Goal: Information Seeking & Learning: Learn about a topic

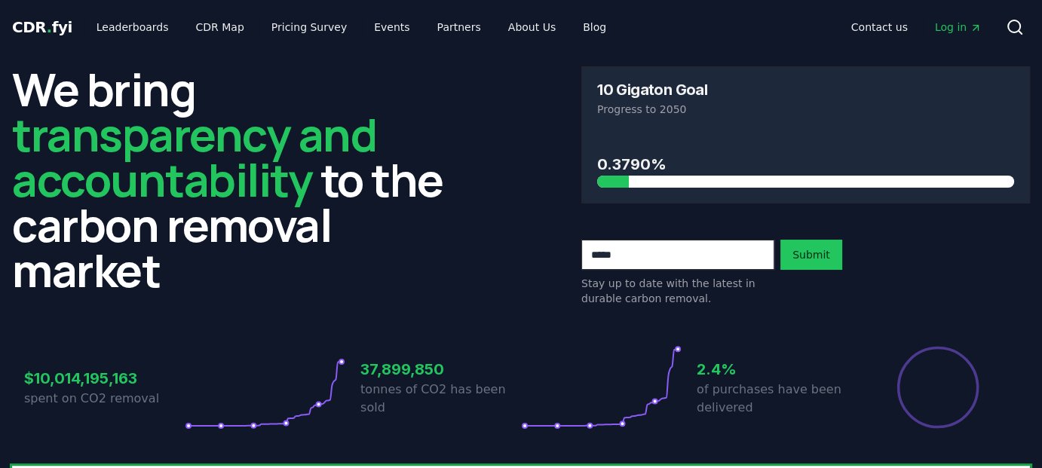
click at [637, 256] on input "email" at bounding box center [677, 255] width 193 height 30
type input "*"
type input "**********"
click at [812, 255] on button "Submit" at bounding box center [811, 255] width 62 height 30
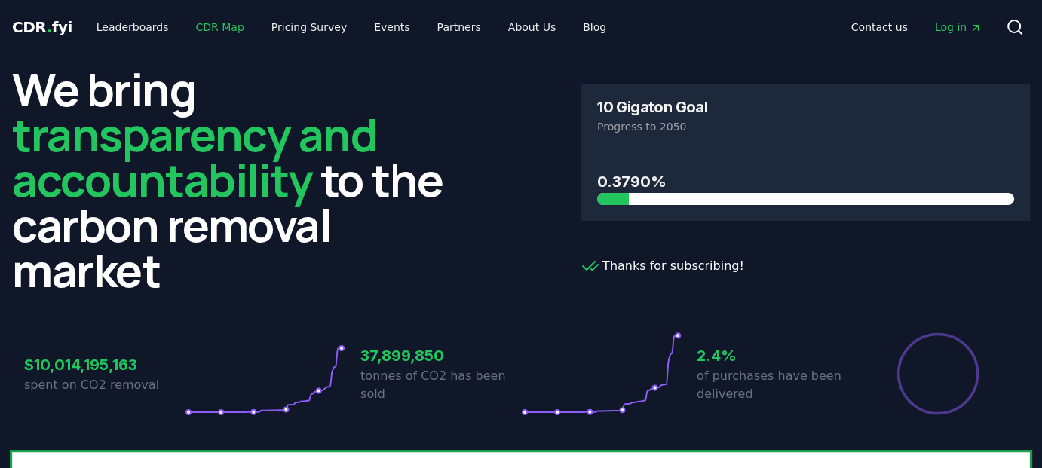
click at [216, 19] on link "CDR Map" at bounding box center [220, 27] width 72 height 27
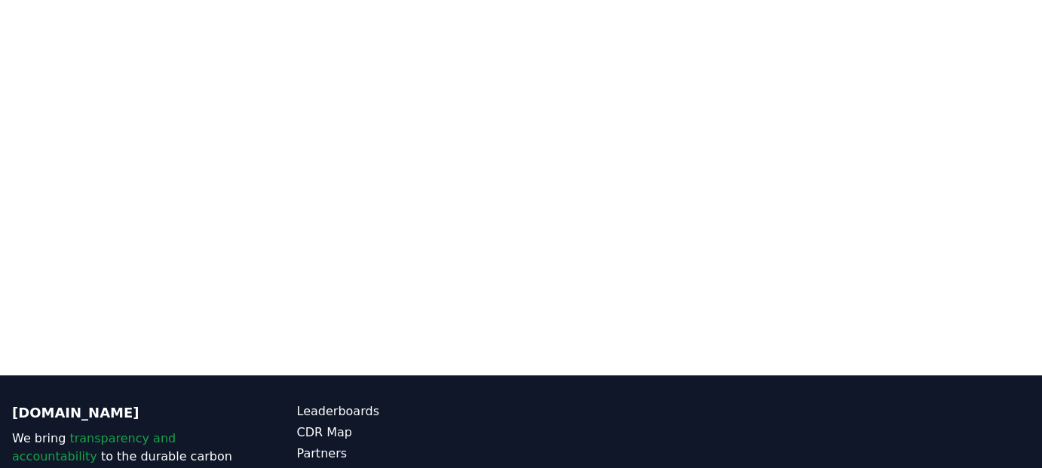
scroll to position [163, 0]
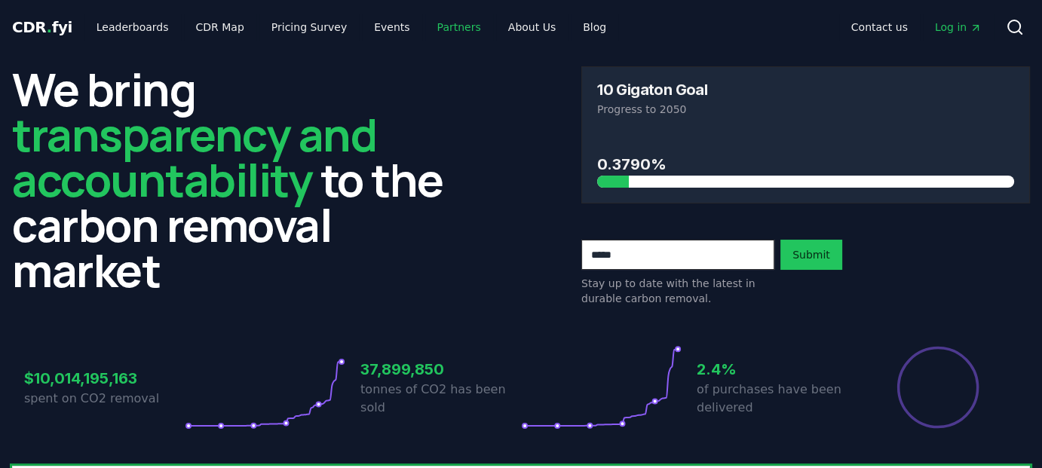
click at [425, 27] on link "Partners" at bounding box center [459, 27] width 68 height 27
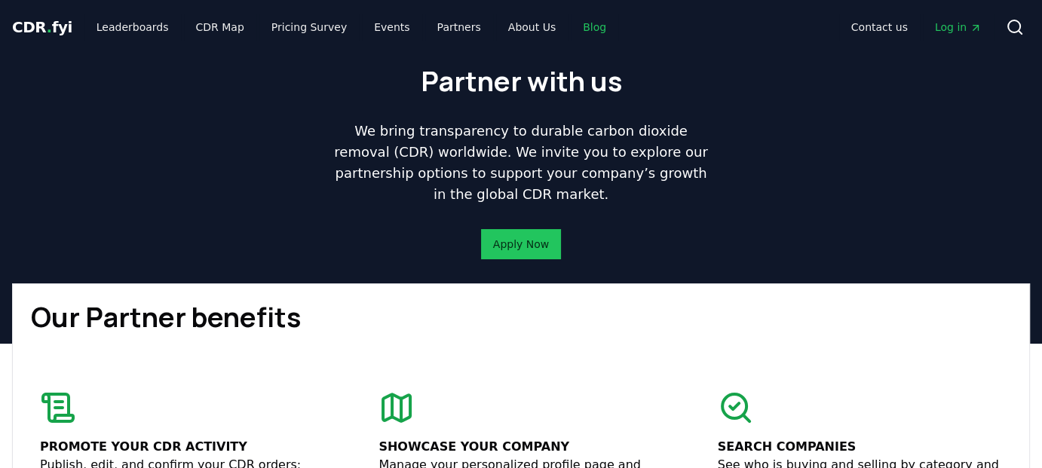
click at [571, 29] on link "Blog" at bounding box center [594, 27] width 47 height 27
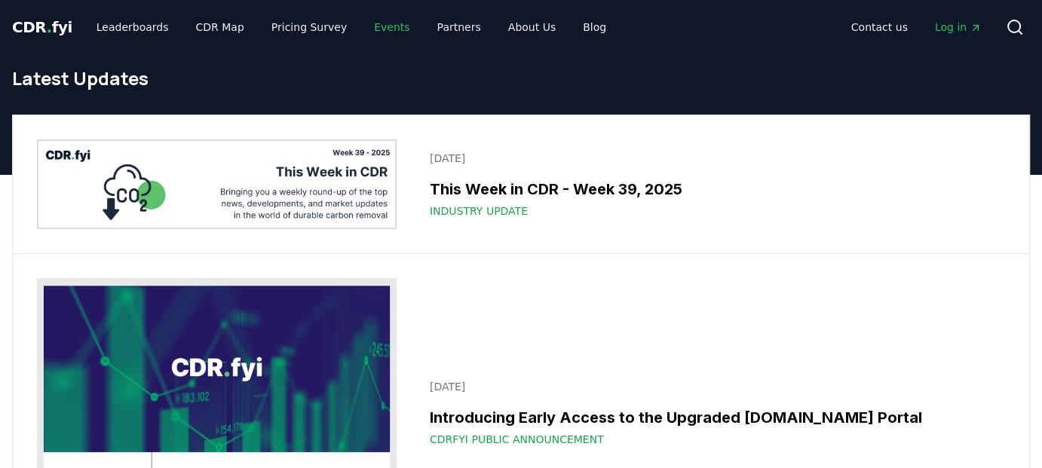
click at [375, 29] on link "Events" at bounding box center [392, 27] width 60 height 27
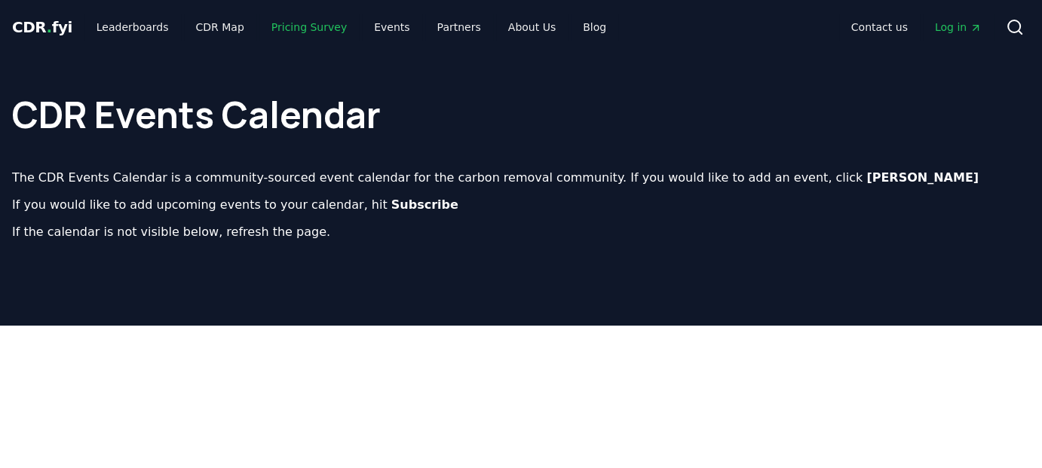
click at [302, 31] on link "Pricing Survey" at bounding box center [309, 27] width 100 height 27
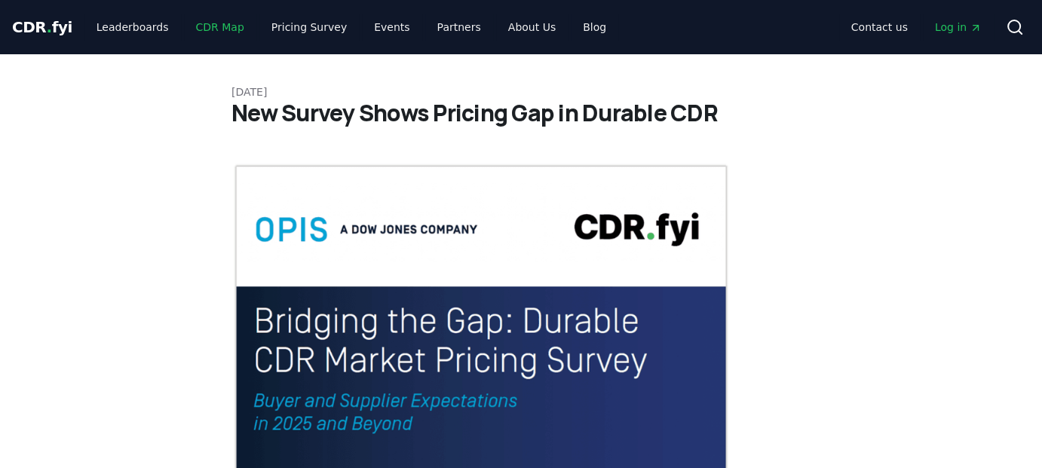
click at [213, 37] on link "CDR Map" at bounding box center [220, 27] width 72 height 27
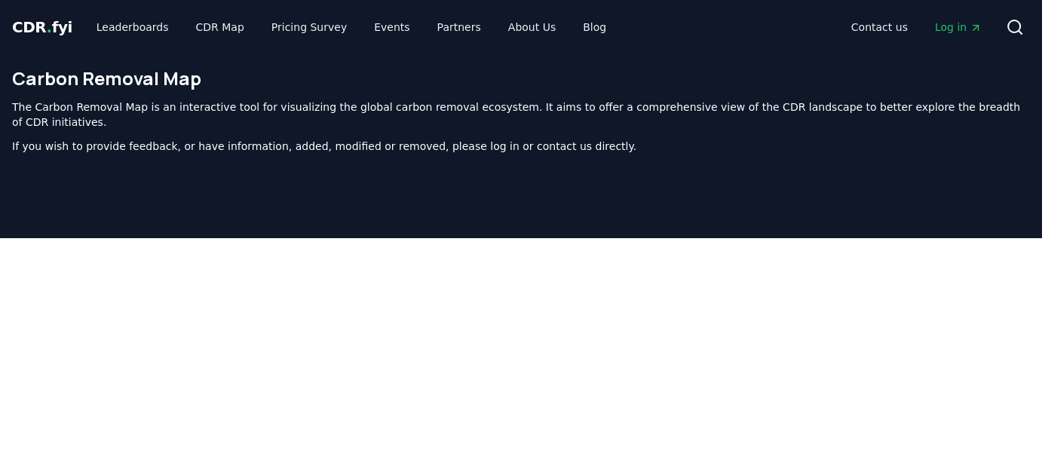
click at [426, 58] on div "Carbon Removal Map The Carbon Removal Map is an interactive tool for visualizin…" at bounding box center [521, 116] width 1042 height 124
click at [289, 27] on link "Pricing Survey" at bounding box center [309, 27] width 100 height 27
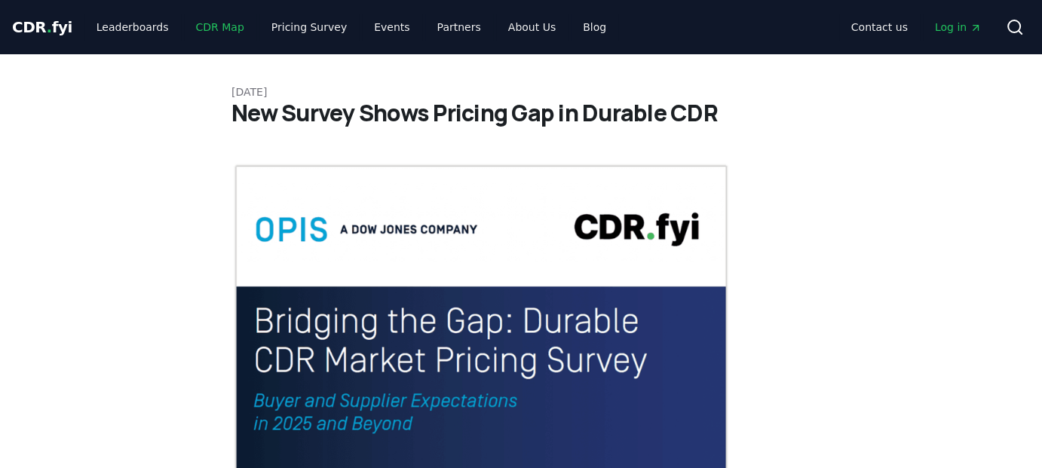
click at [201, 29] on link "CDR Map" at bounding box center [220, 27] width 72 height 27
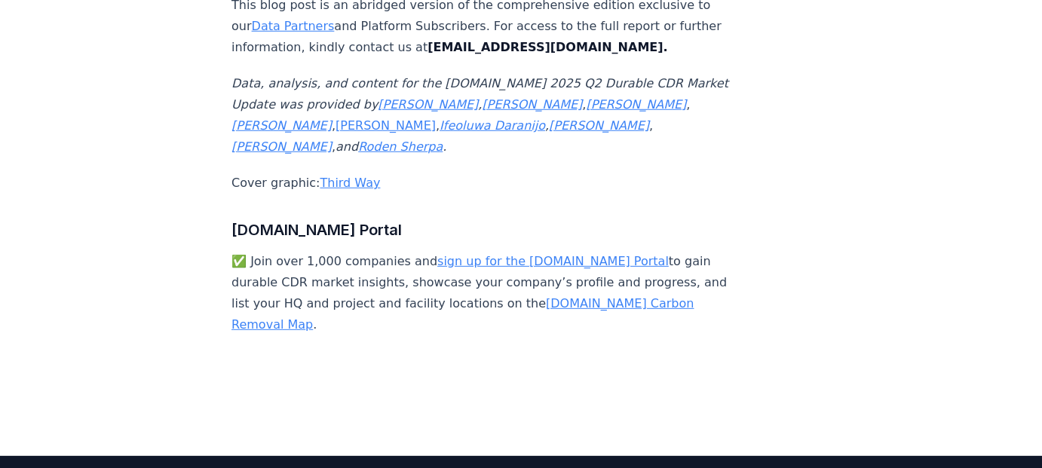
scroll to position [10145, 0]
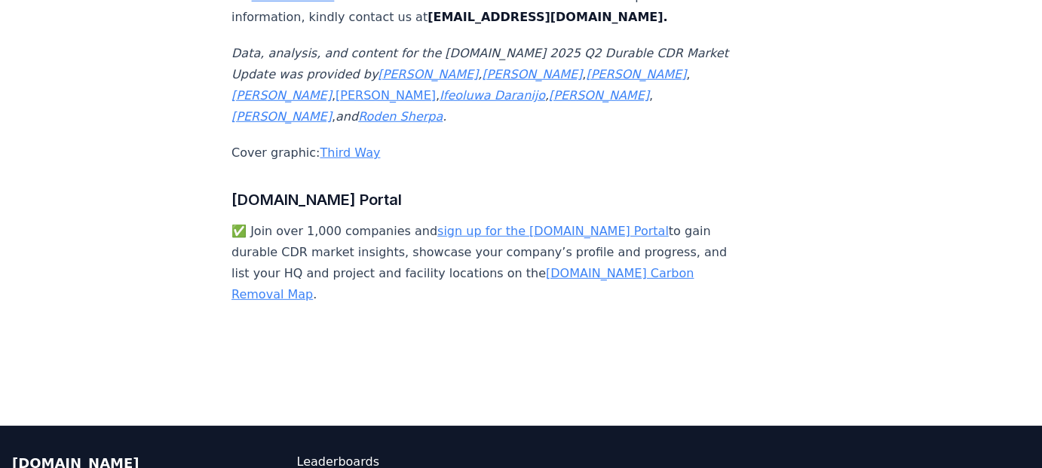
click at [591, 266] on link "CDR.fyi Carbon Removal Map" at bounding box center [462, 283] width 462 height 35
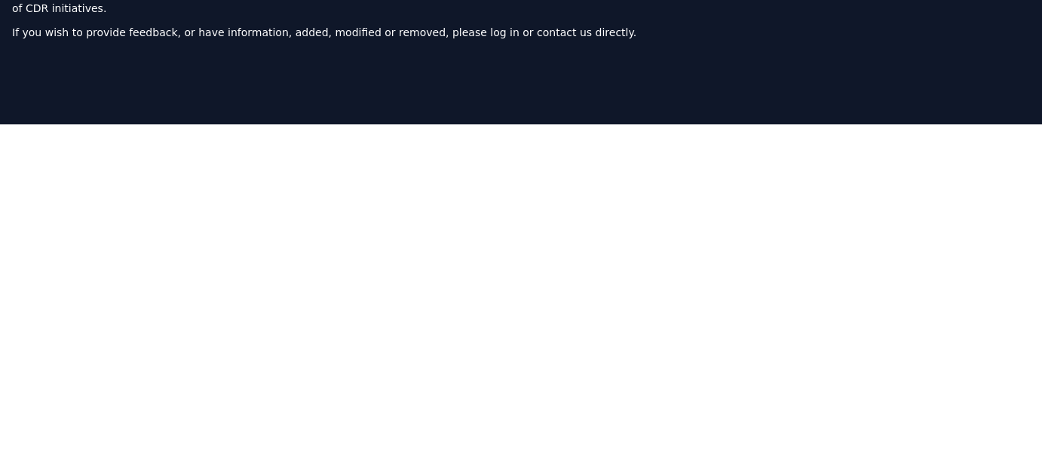
scroll to position [12, 0]
